Goal: Information Seeking & Learning: Learn about a topic

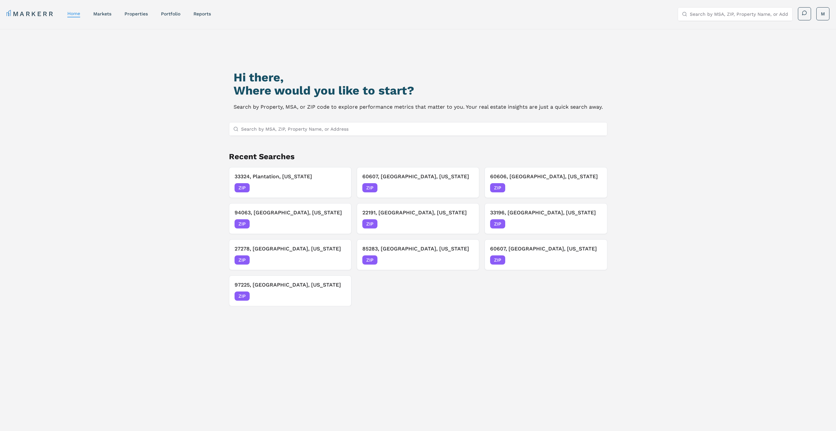
click at [330, 131] on input "Search by MSA, ZIP, Property Name, or Address" at bounding box center [422, 128] width 362 height 13
click at [281, 128] on input "Search by MSA, ZIP, Property Name, or Address" at bounding box center [422, 128] width 362 height 13
type input "66227"
click at [278, 143] on div "66227, [GEOGRAPHIC_DATA], [US_STATE]" at bounding box center [280, 142] width 92 height 7
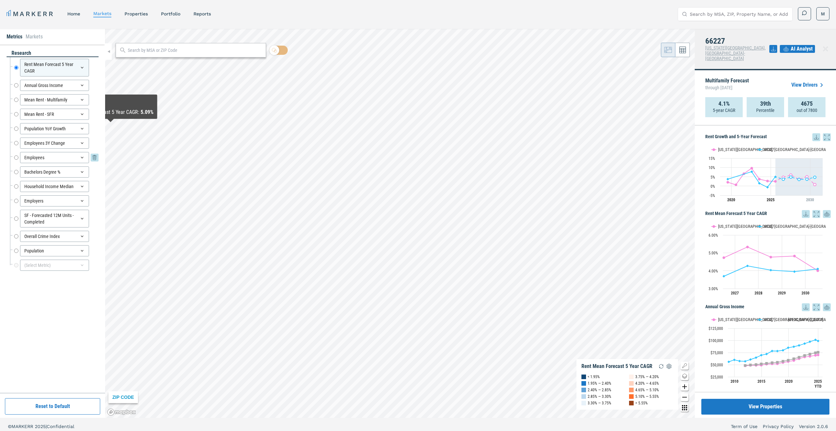
click at [15, 159] on input "Employees" at bounding box center [16, 157] width 4 height 11
radio input "false"
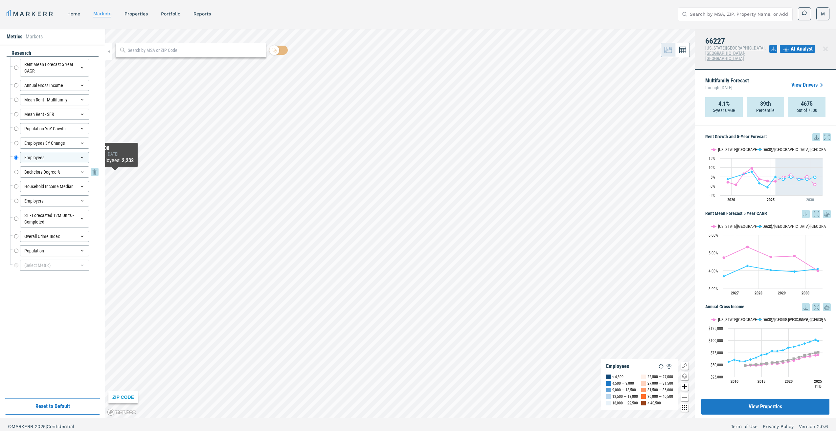
click at [16, 173] on input "Bachelors Degree %" at bounding box center [16, 172] width 4 height 11
radio input "false"
click at [14, 190] on input "Household Income Median" at bounding box center [16, 186] width 4 height 11
radio input "false"
radio input "true"
